Goal: Task Accomplishment & Management: Manage account settings

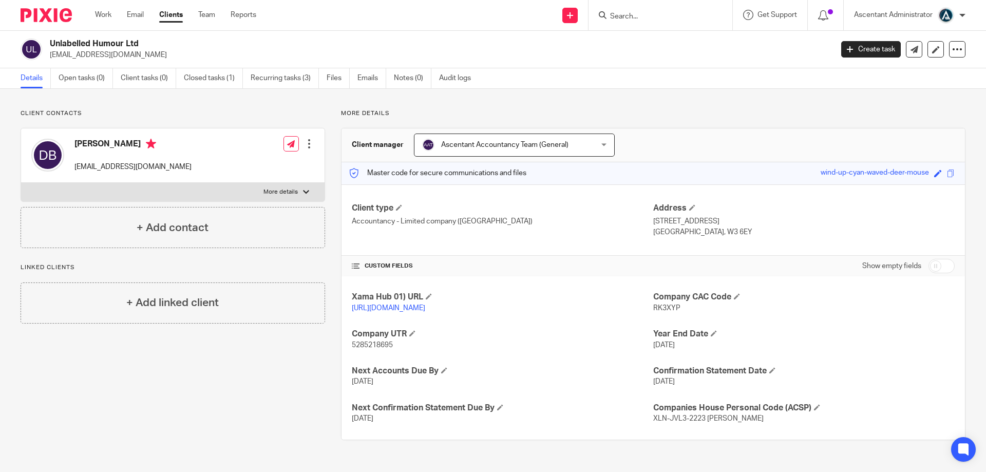
click at [647, 19] on input "Search" at bounding box center [655, 16] width 92 height 9
type input "bryers"
click at [681, 48] on link at bounding box center [680, 44] width 147 height 24
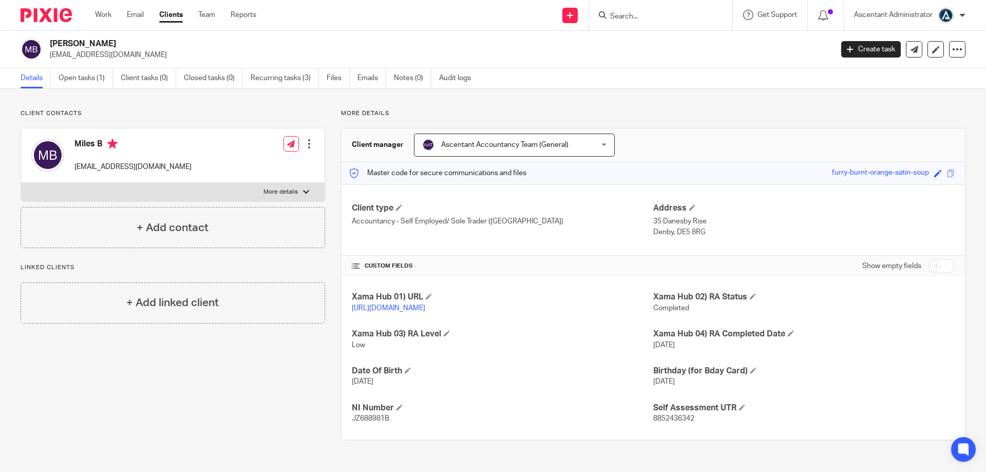
click at [81, 76] on link "Open tasks (1)" at bounding box center [86, 78] width 54 height 20
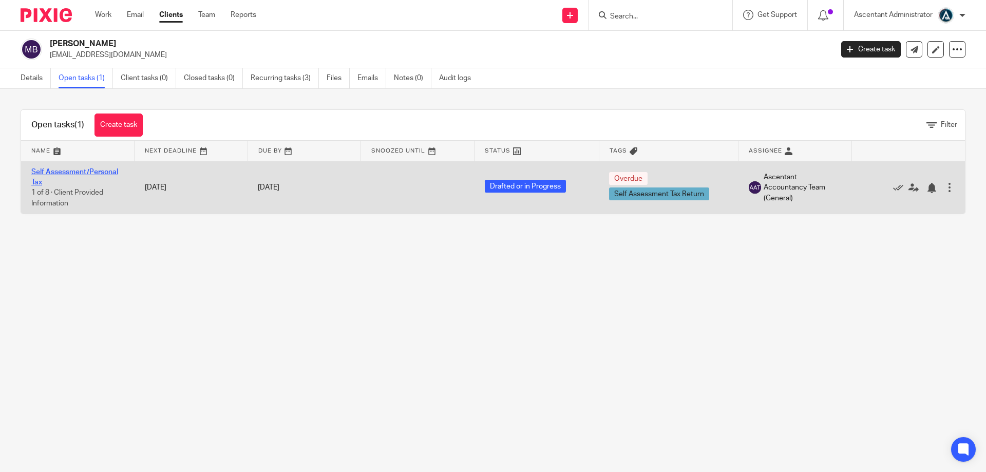
click at [64, 170] on link "Self Assessment/Personal Tax" at bounding box center [74, 176] width 87 height 17
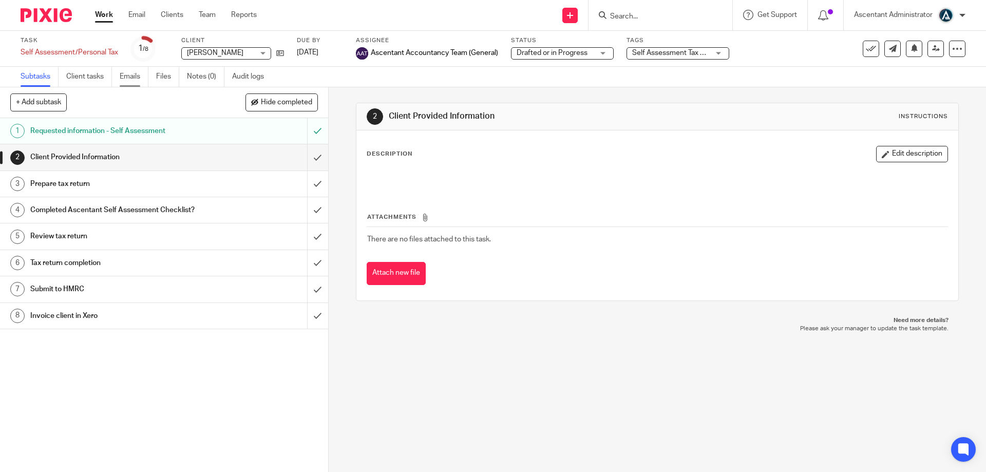
click at [143, 76] on link "Emails" at bounding box center [134, 77] width 29 height 20
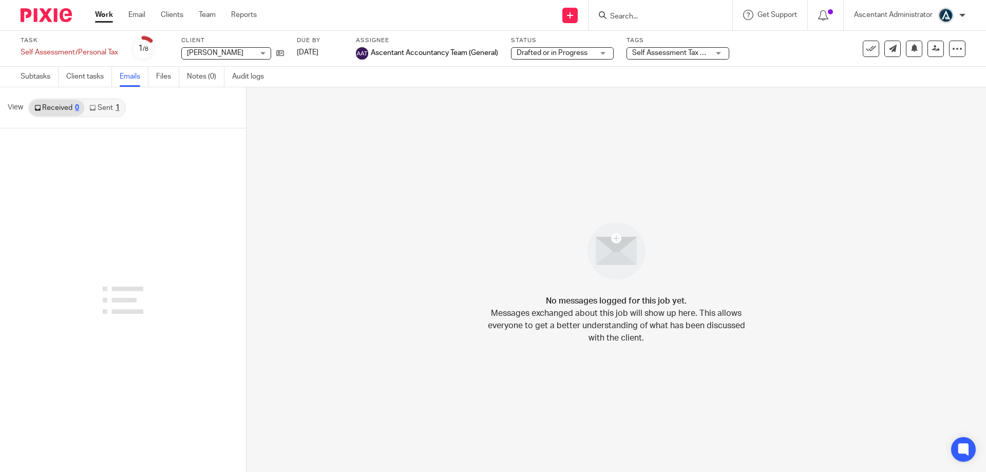
click at [101, 104] on link "Sent 1" at bounding box center [104, 108] width 40 height 16
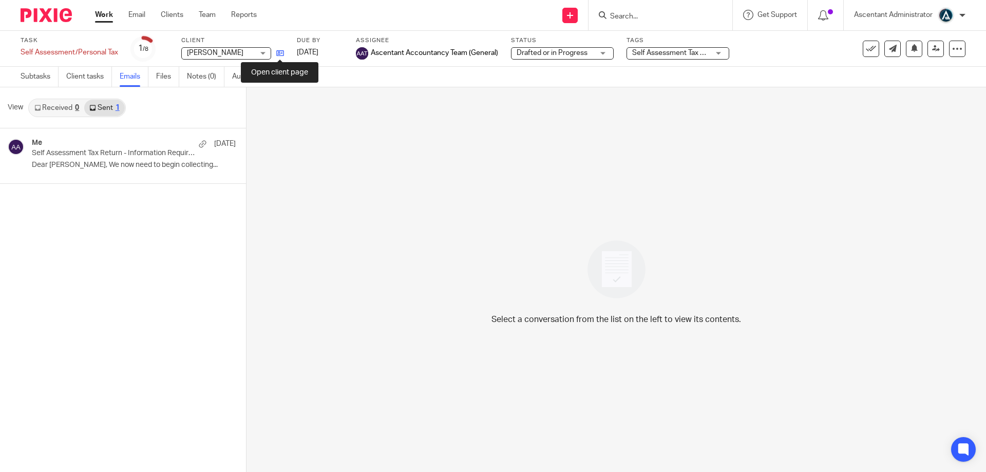
click at [276, 55] on icon at bounding box center [280, 53] width 8 height 8
